Goal: Task Accomplishment & Management: Manage account settings

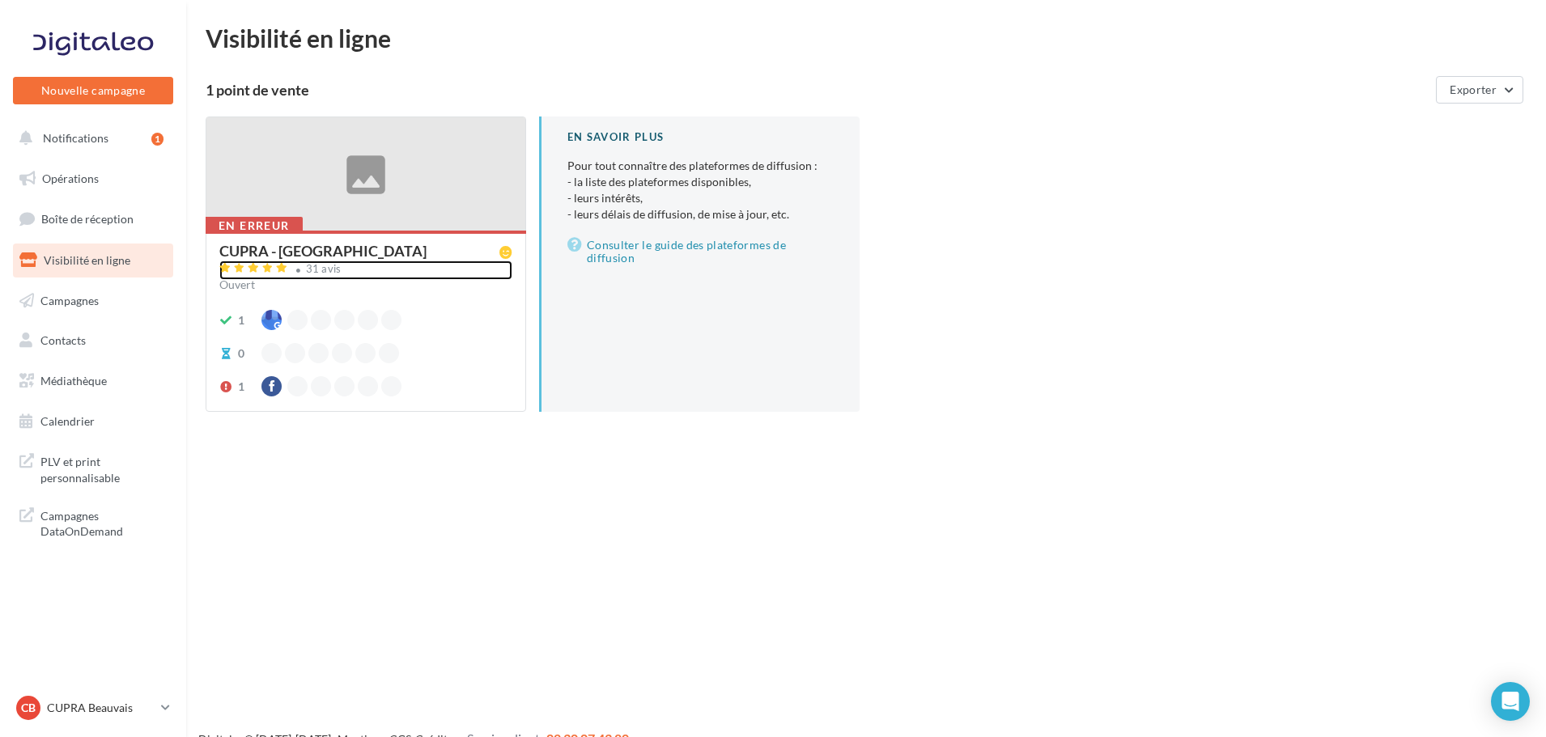
click at [327, 279] on div "31 avis" at bounding box center [365, 270] width 293 height 19
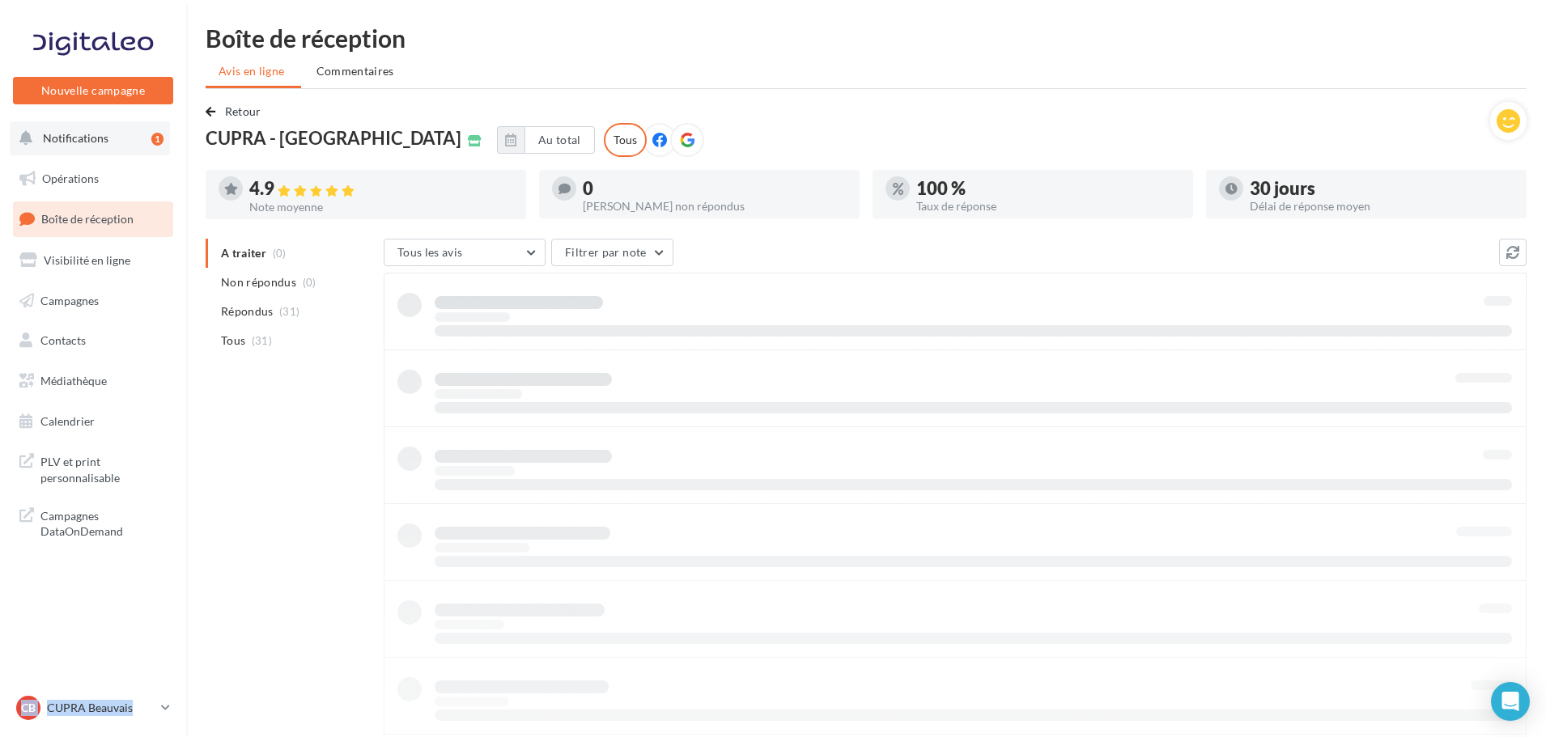
click at [95, 151] on button "Notifications 1" at bounding box center [90, 138] width 160 height 34
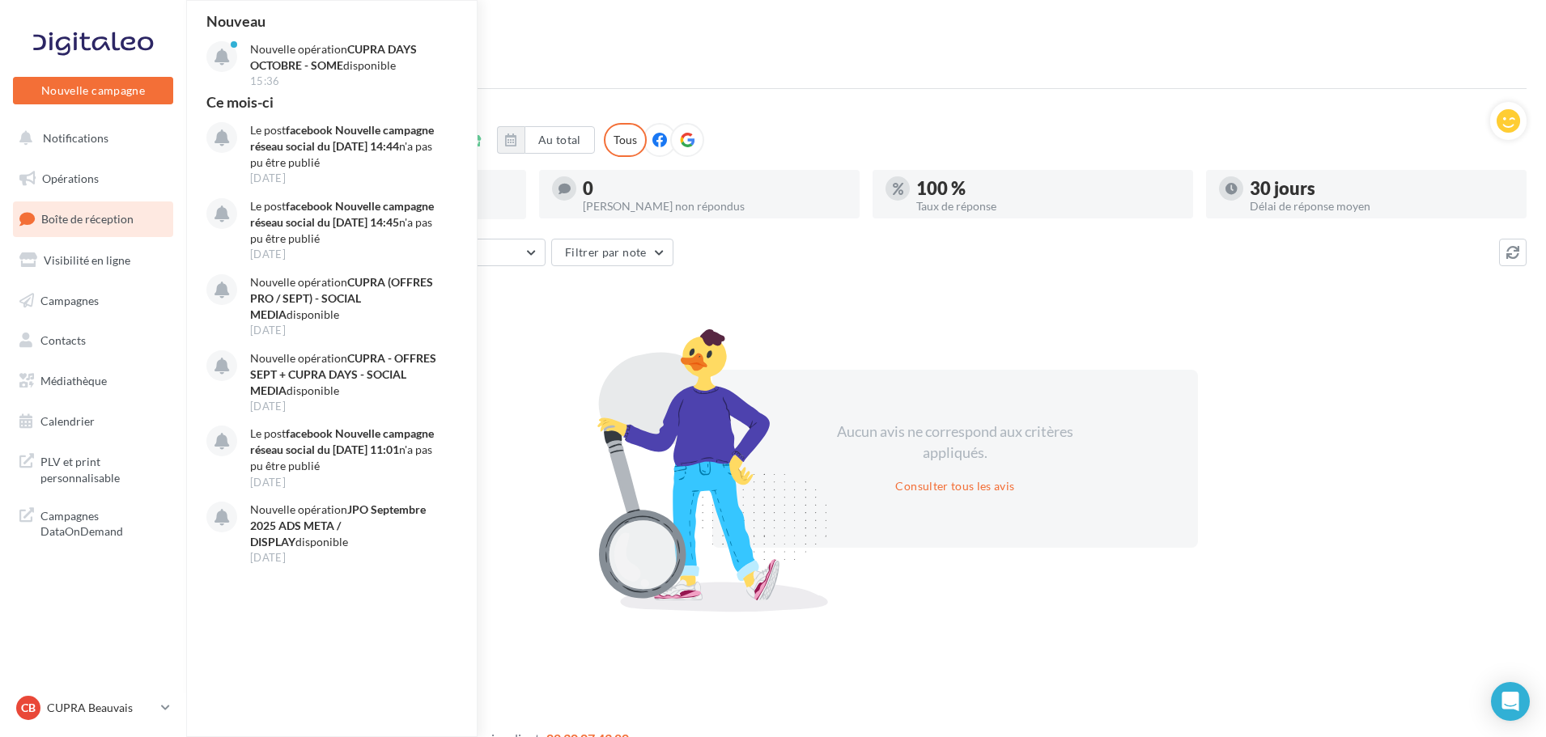
click at [549, 66] on ul "Avis en ligne Commentaires" at bounding box center [866, 73] width 1321 height 32
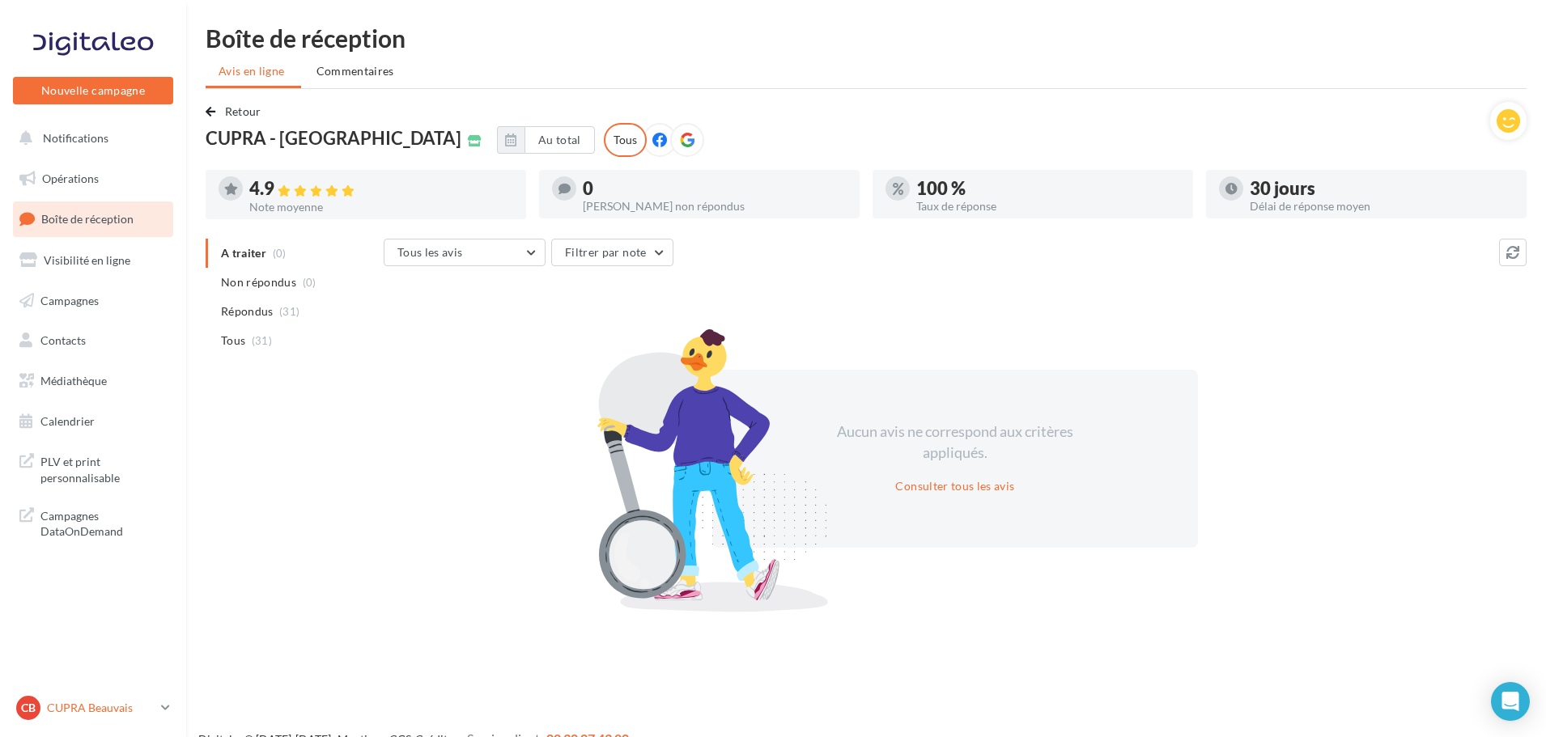
click at [159, 710] on link "CB CUPRA Beauvais cupra_beauvais" at bounding box center [93, 708] width 160 height 31
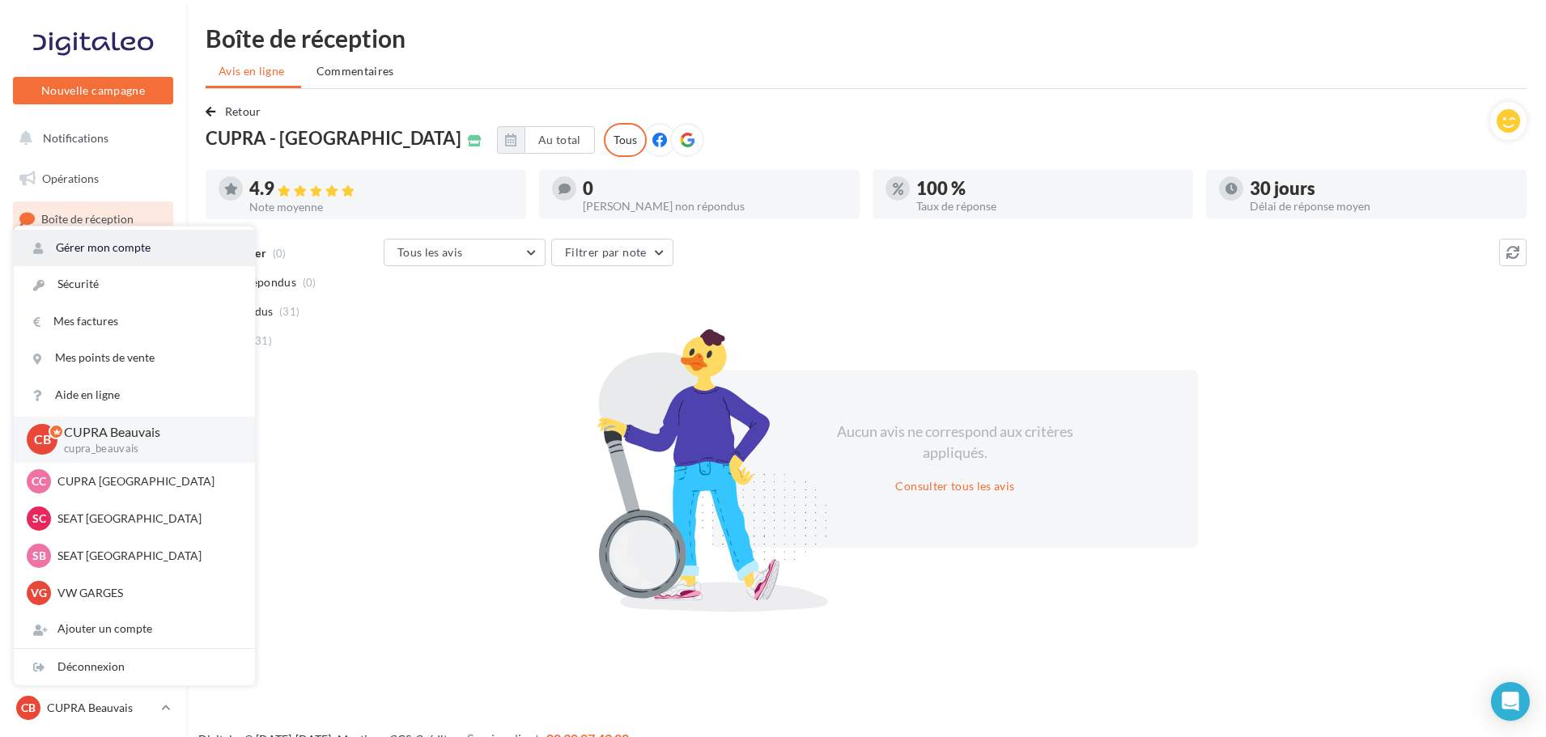
click at [127, 248] on link "Gérer mon compte" at bounding box center [134, 248] width 241 height 36
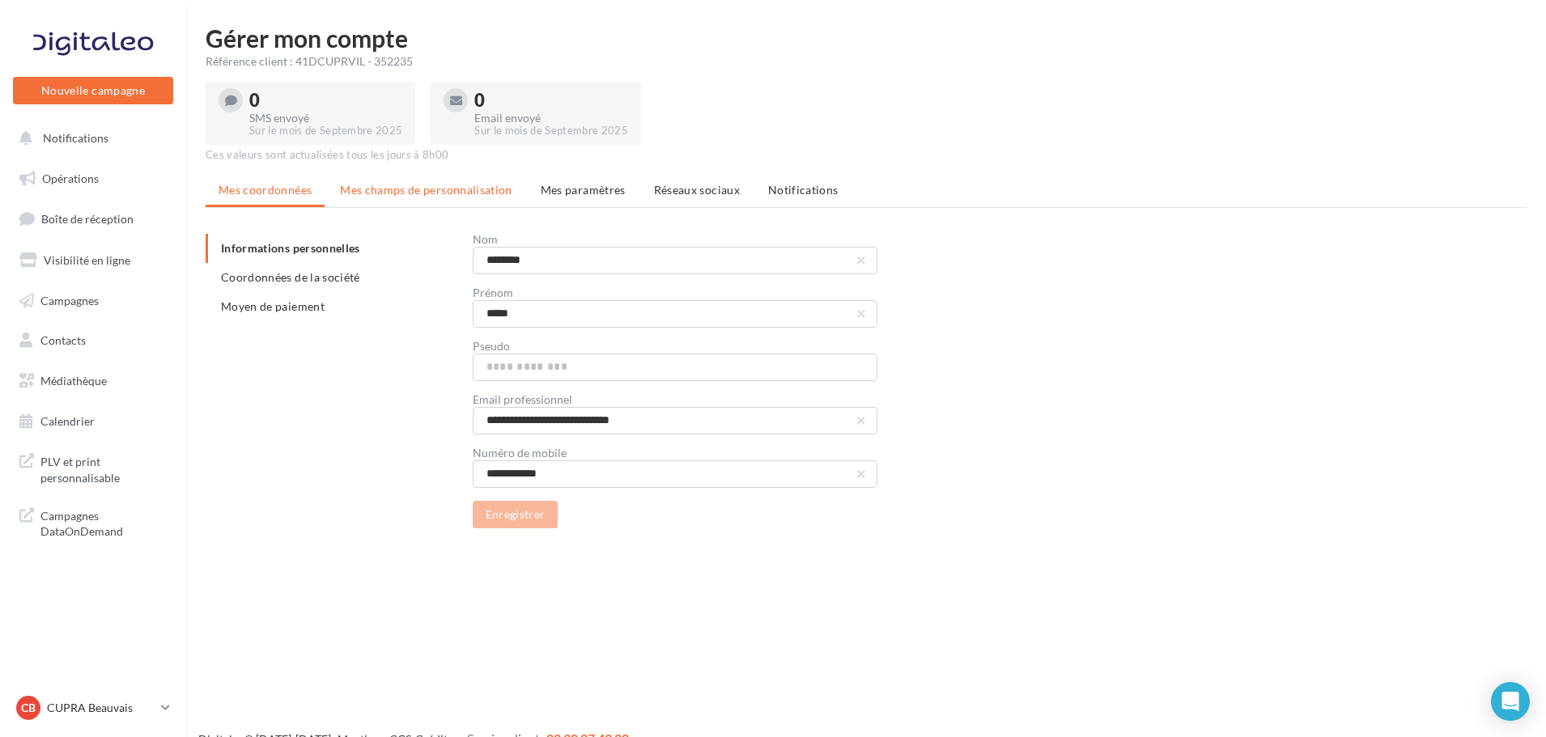
click at [468, 191] on span "Mes champs de personnalisation" at bounding box center [426, 190] width 172 height 14
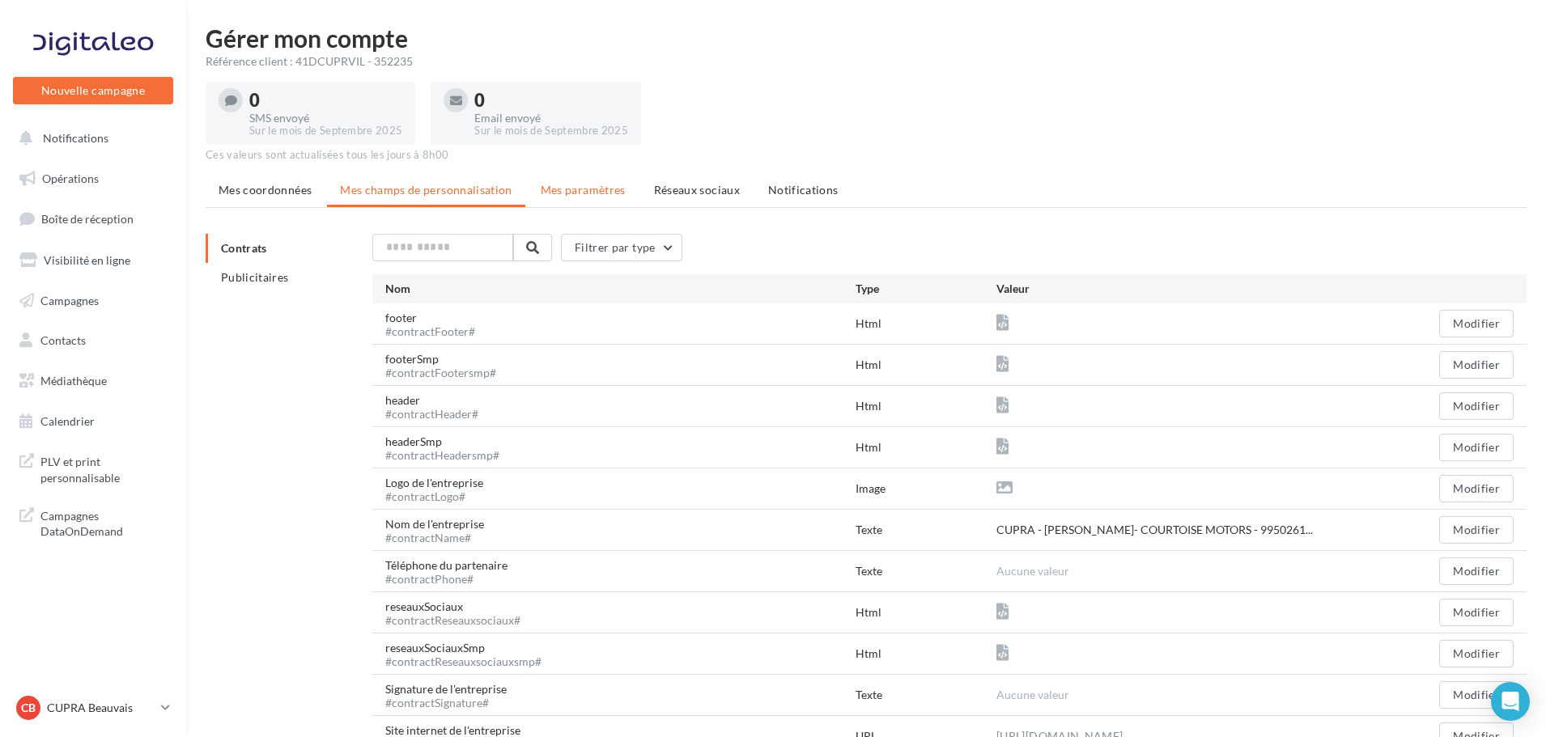
click at [576, 196] on span "Mes paramètres" at bounding box center [583, 190] width 85 height 14
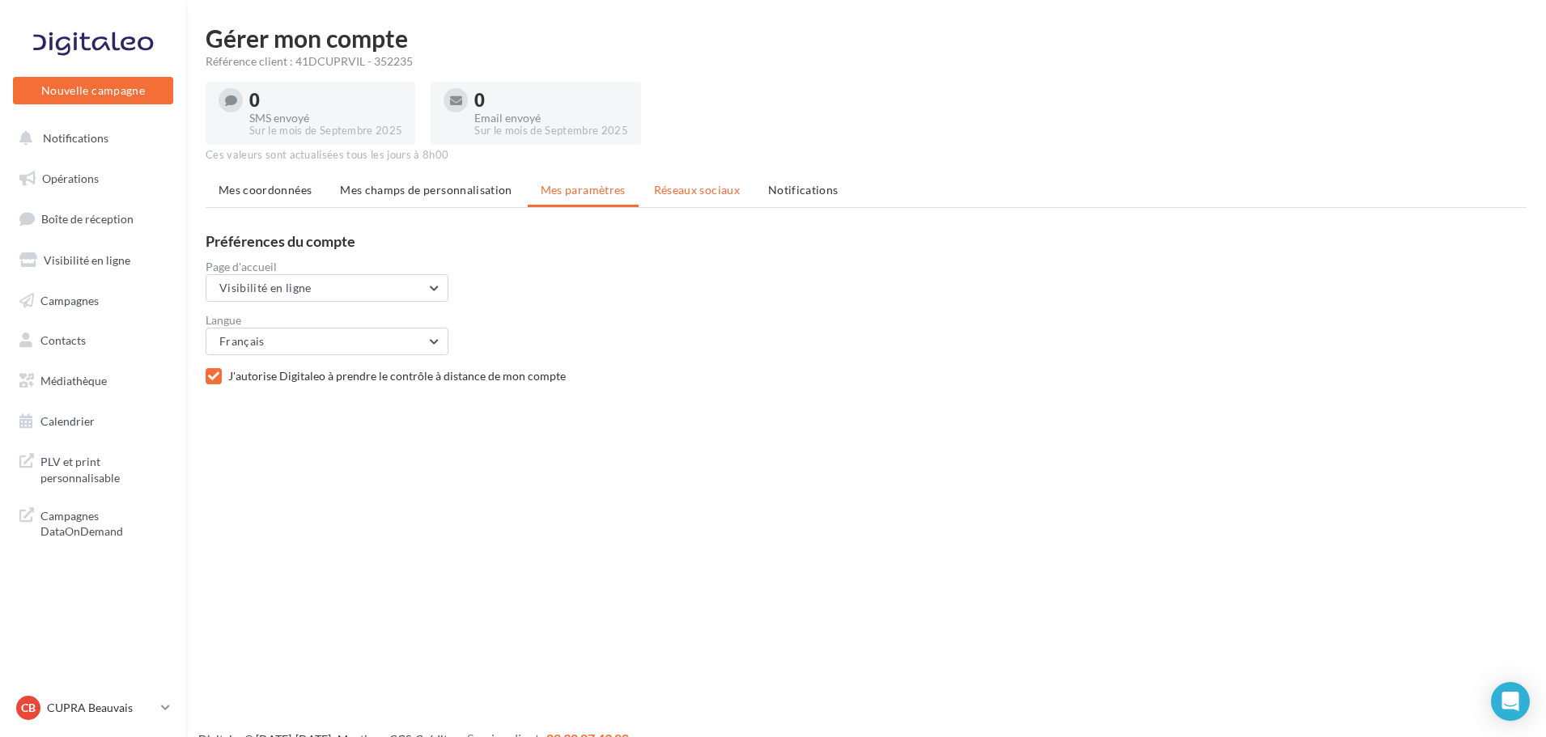
click at [694, 190] on span "Réseaux sociaux" at bounding box center [697, 190] width 86 height 14
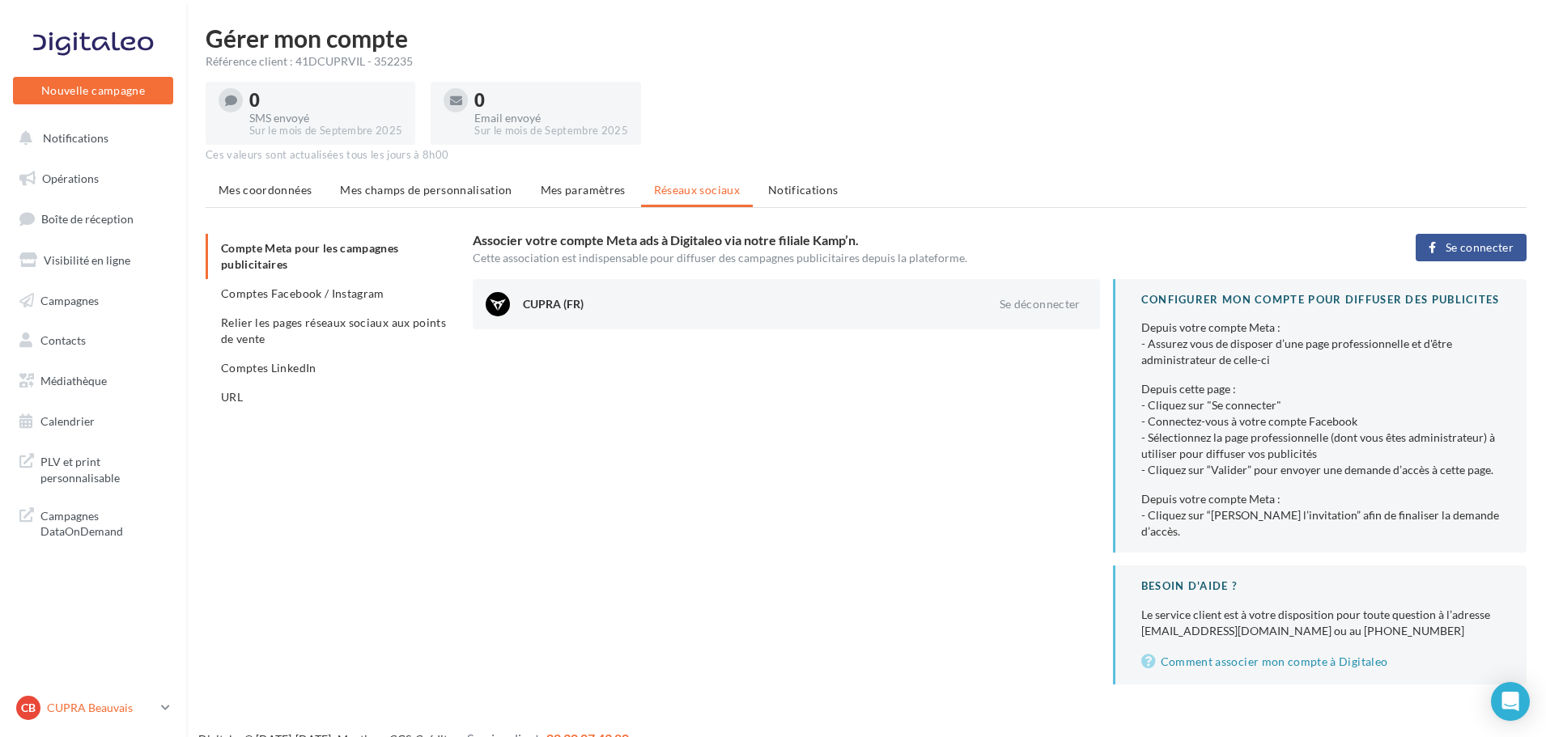
click at [155, 711] on p "CUPRA Beauvais" at bounding box center [101, 708] width 108 height 16
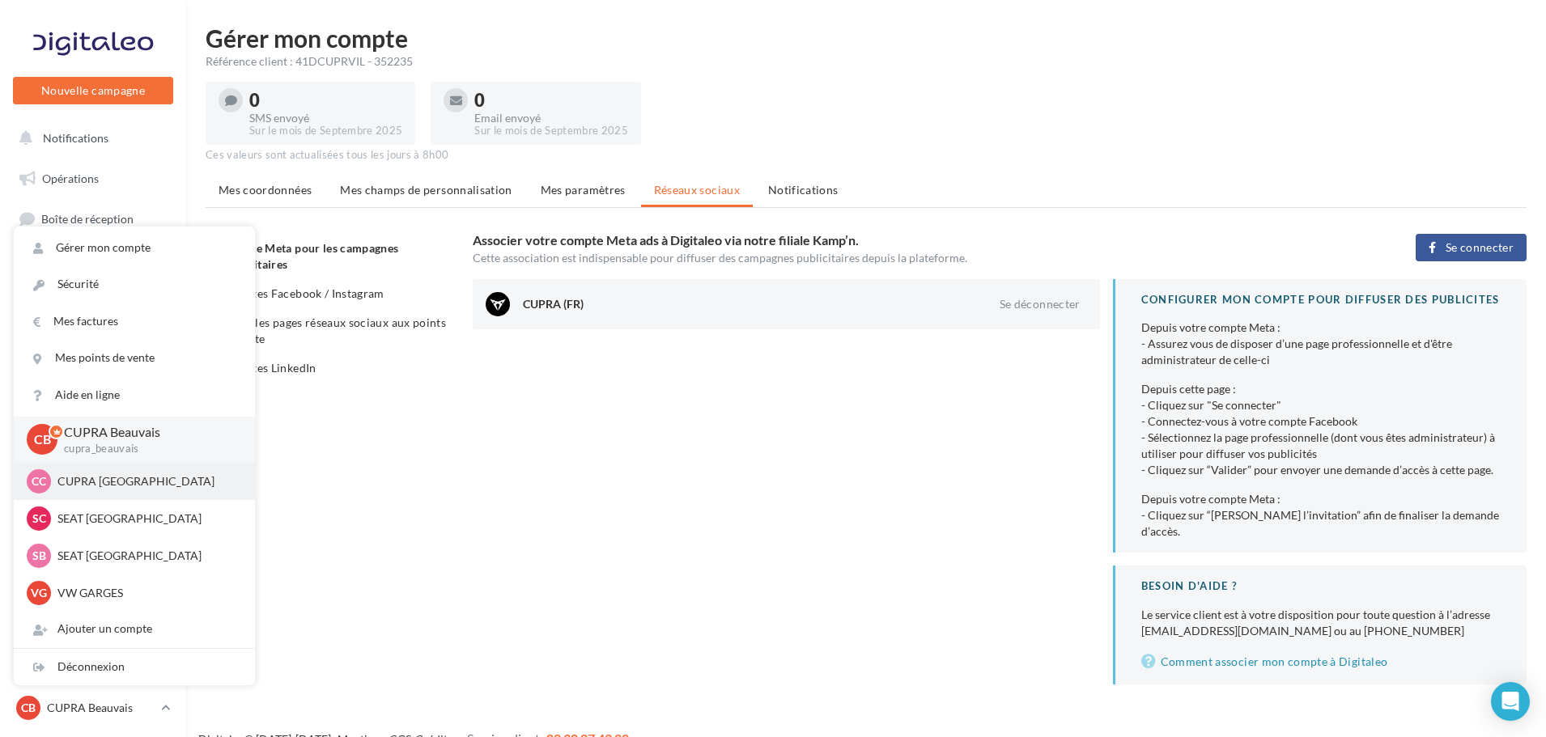
click at [141, 475] on p "CUPRA [GEOGRAPHIC_DATA]" at bounding box center [146, 481] width 178 height 16
